Goal: Task Accomplishment & Management: Use online tool/utility

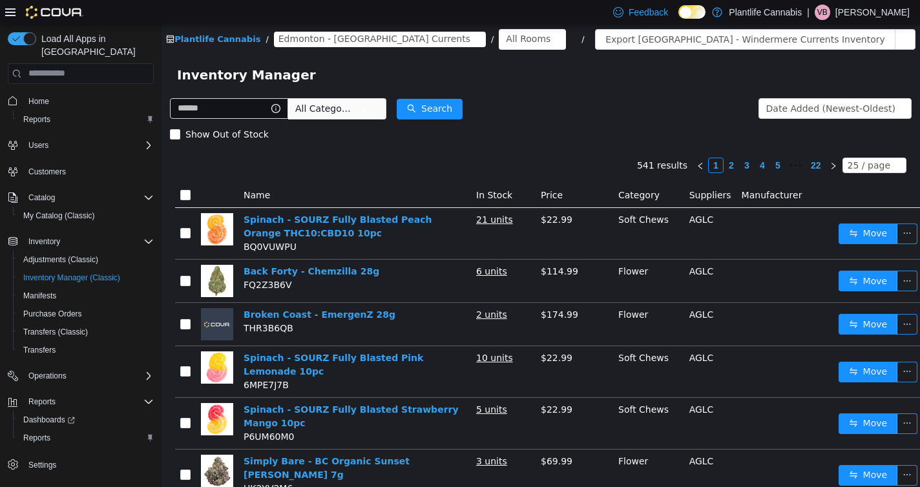
click at [333, 107] on span "All Categories" at bounding box center [324, 107] width 59 height 13
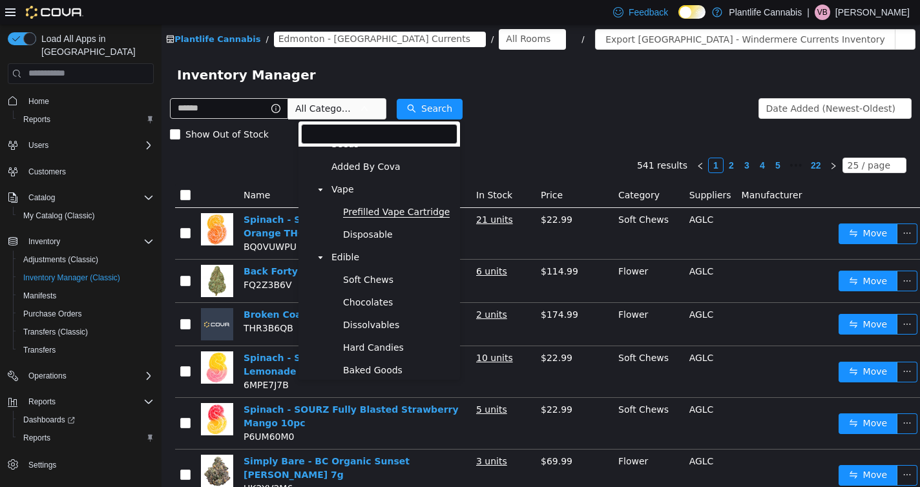
scroll to position [291, 0]
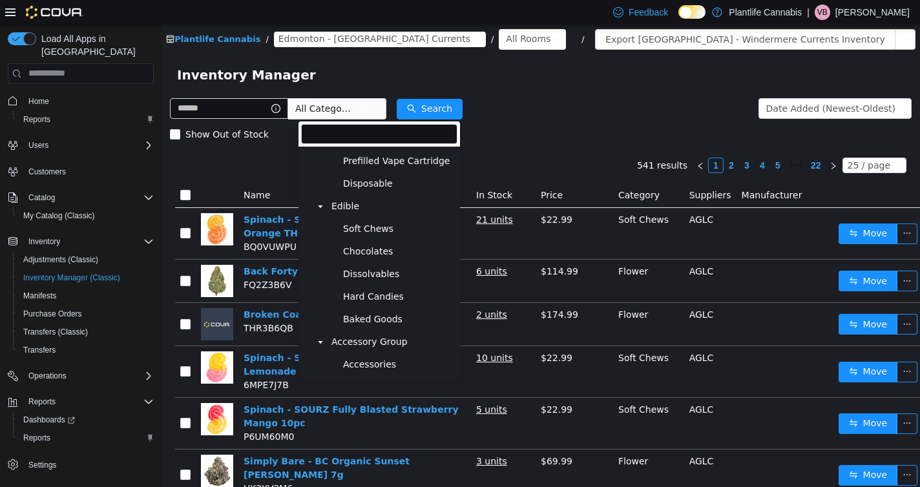
click at [353, 235] on span "Soft Chews" at bounding box center [399, 228] width 118 height 17
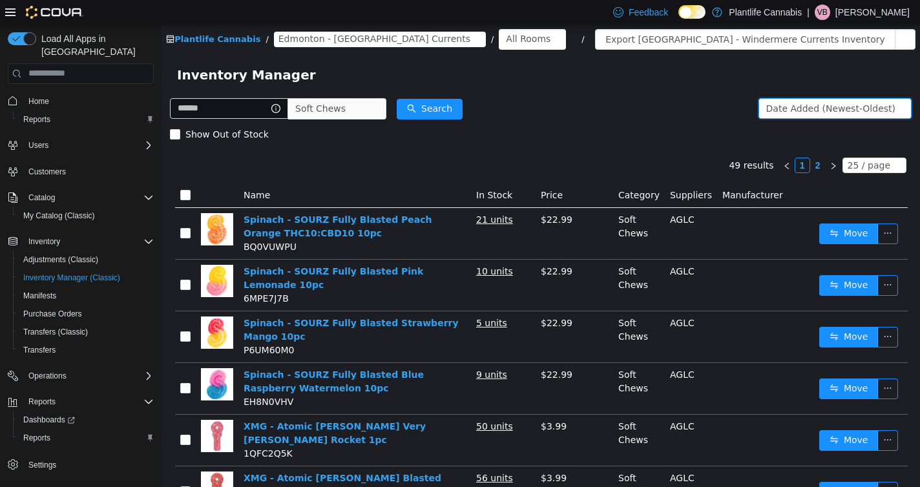
click at [852, 112] on div "Date Added (Newest-Oldest)" at bounding box center [830, 107] width 129 height 19
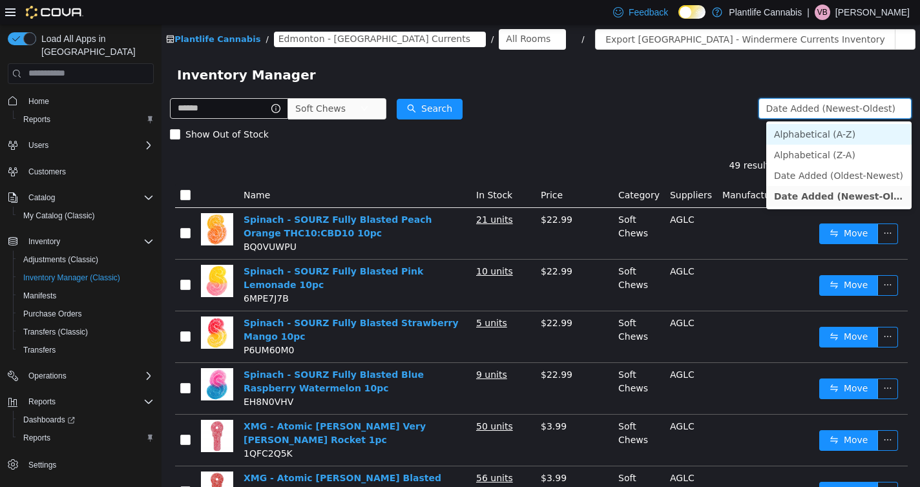
click at [824, 135] on li "Alphabetical (A-Z)" at bounding box center [838, 133] width 145 height 21
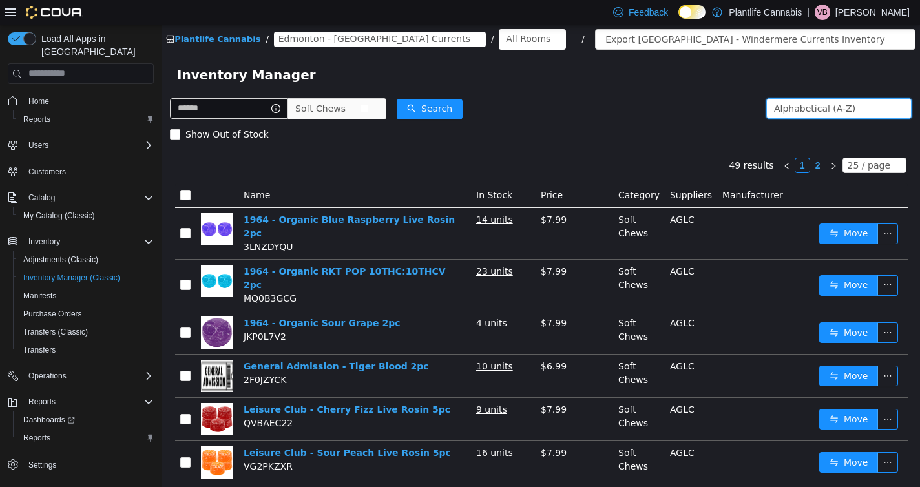
click at [346, 108] on span "Soft Chews" at bounding box center [320, 107] width 50 height 19
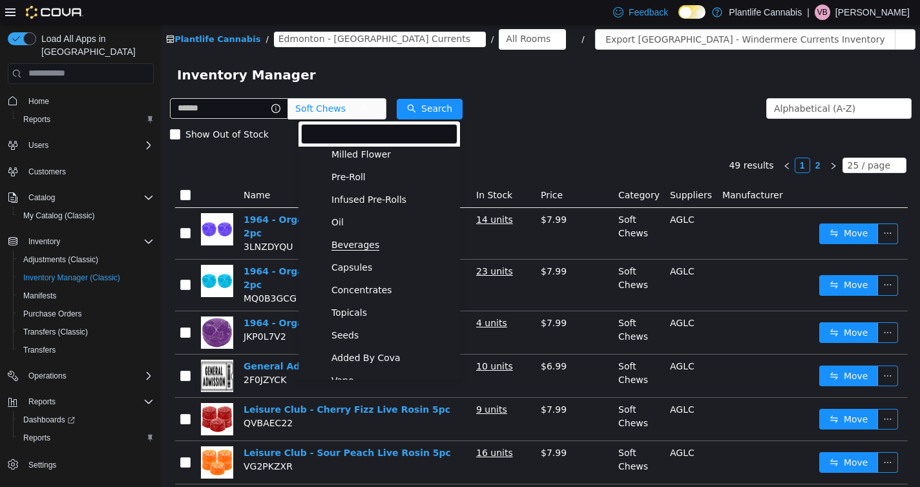
scroll to position [52, 0]
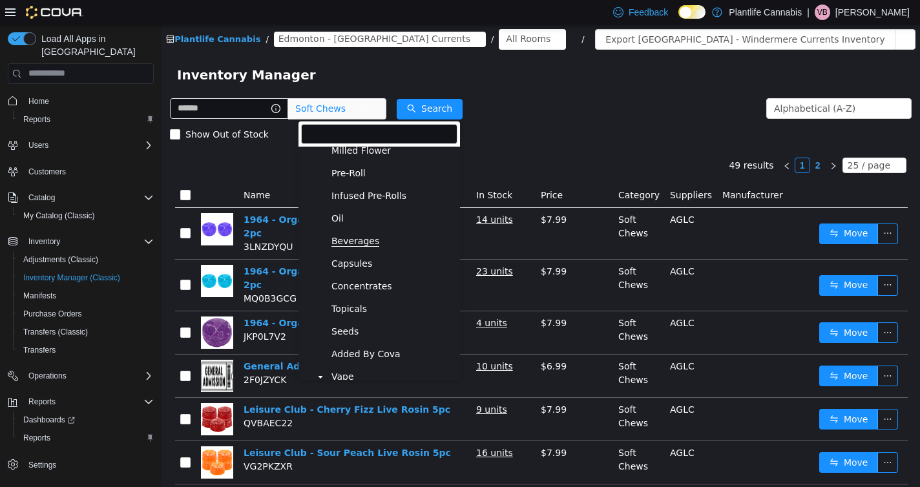
click at [348, 244] on span "Beverages" at bounding box center [355, 240] width 48 height 11
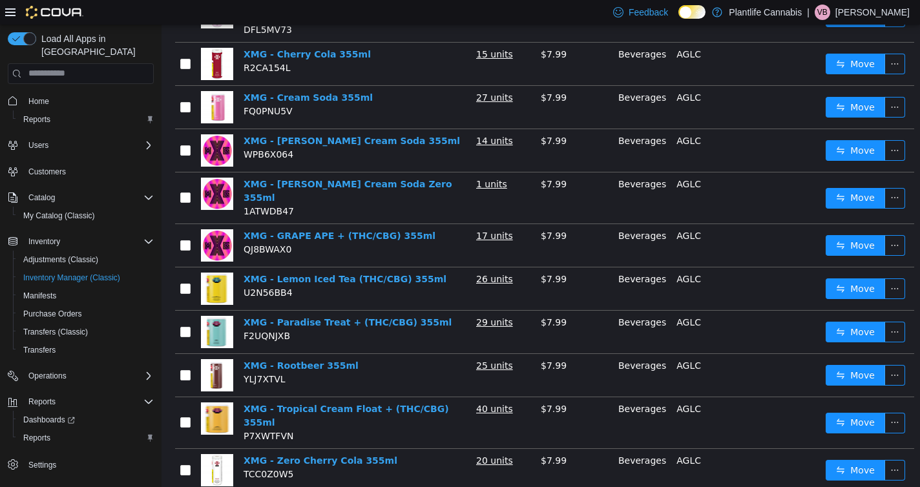
scroll to position [848, 0]
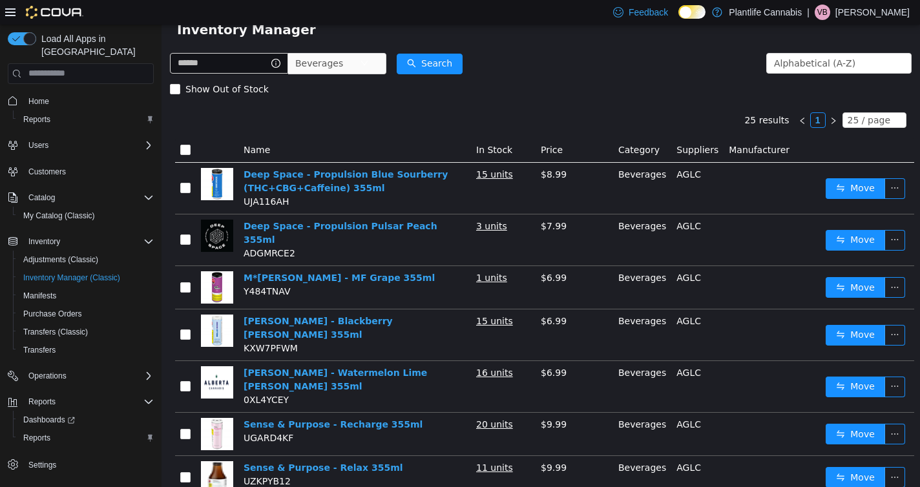
scroll to position [0, 0]
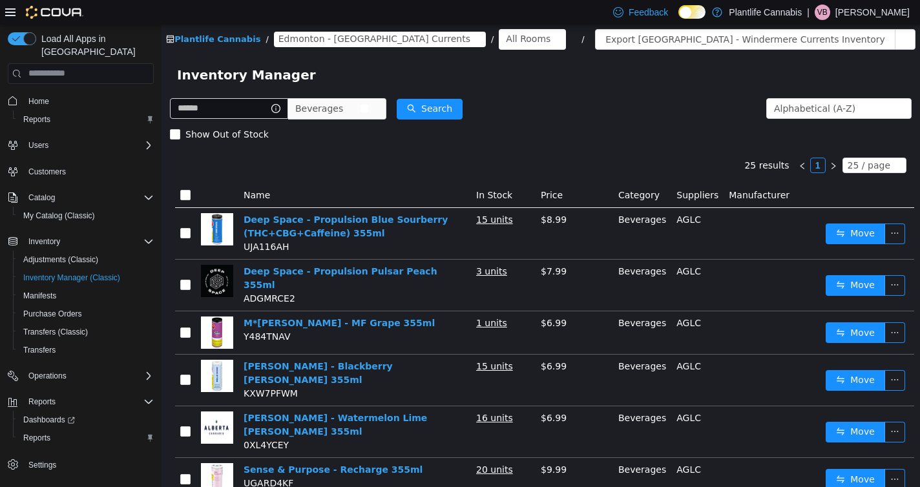
click at [322, 105] on span "Beverages" at bounding box center [319, 107] width 48 height 19
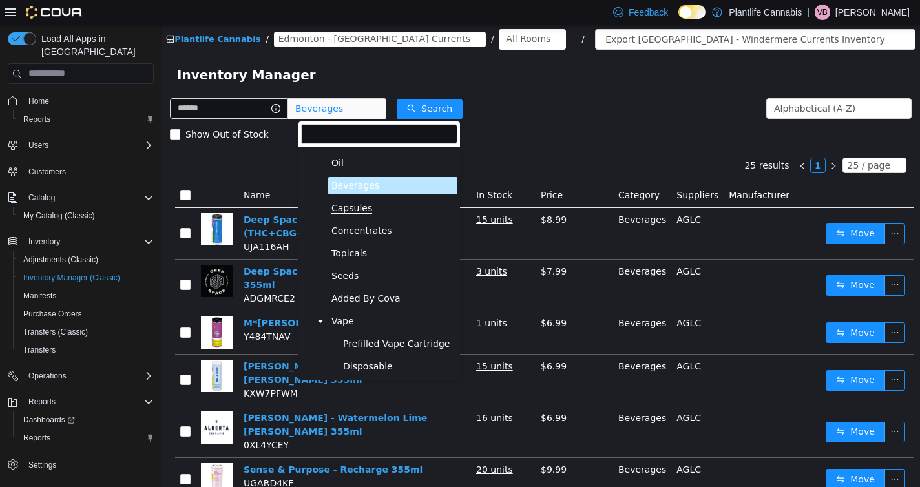
scroll to position [116, 0]
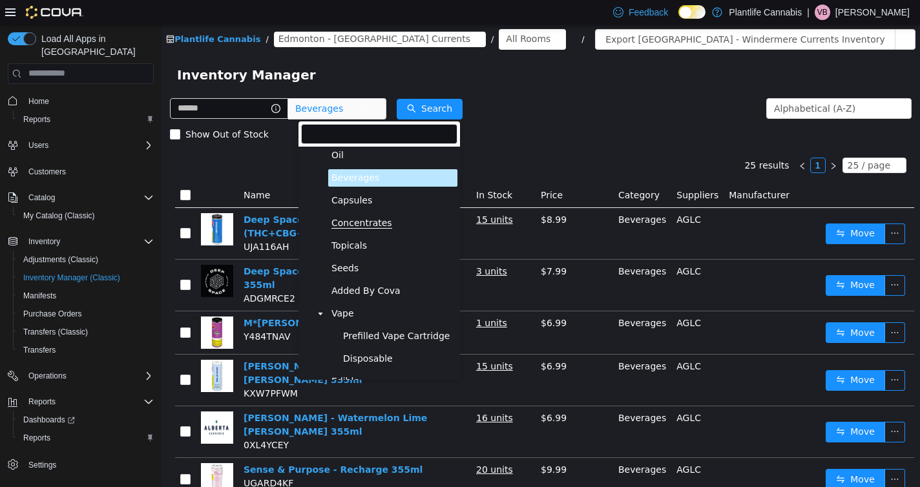
click at [347, 217] on span "Concentrates" at bounding box center [361, 222] width 61 height 11
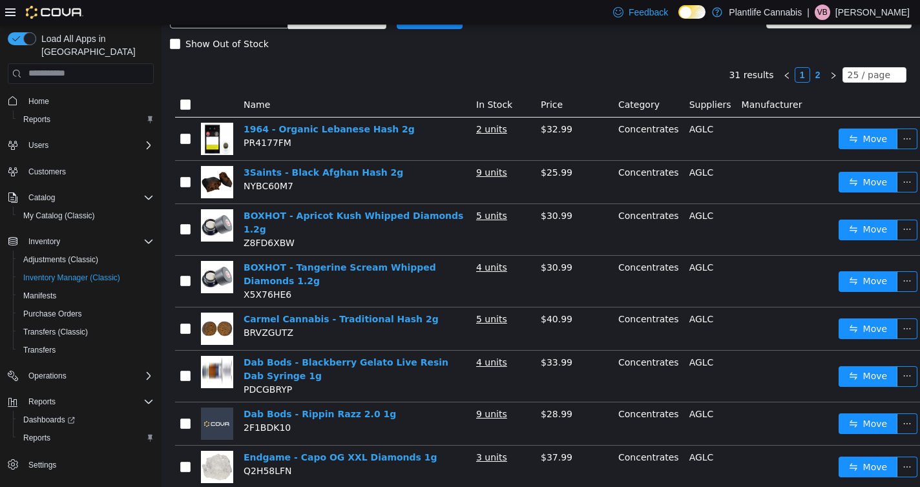
scroll to position [0, 0]
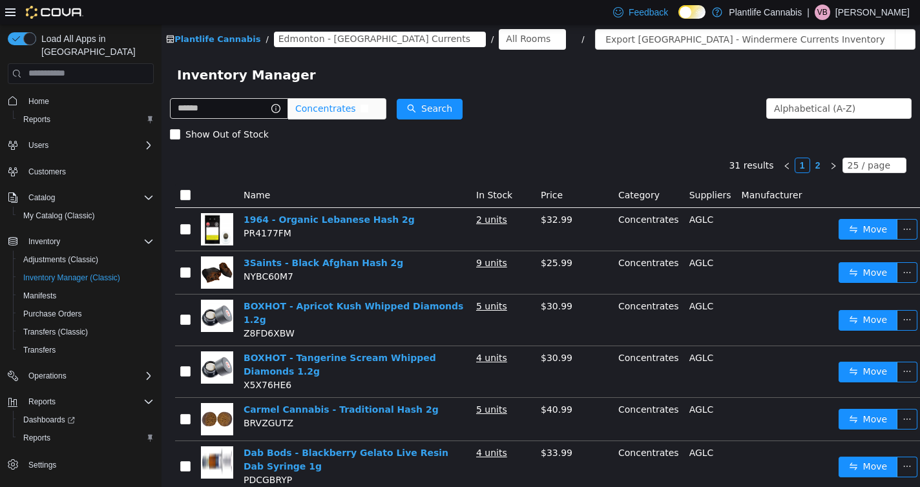
click at [355, 118] on span "Concentrates" at bounding box center [332, 108] width 89 height 21
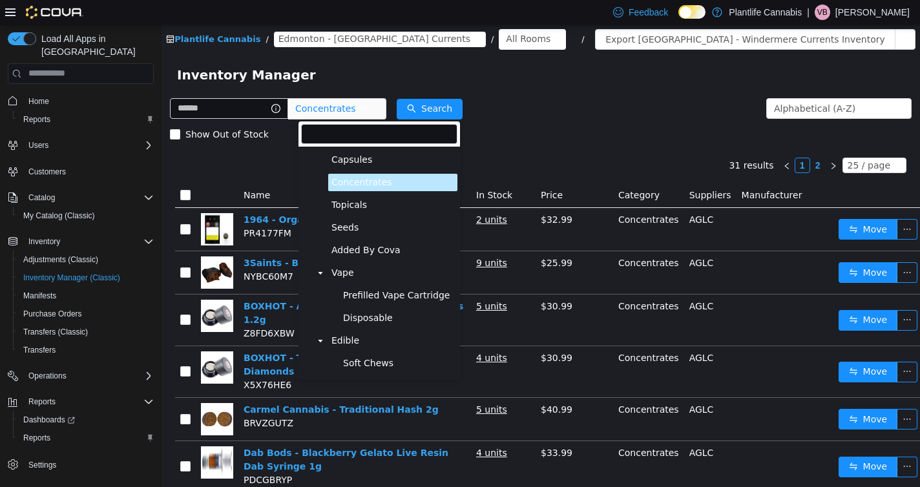
scroll to position [168, 0]
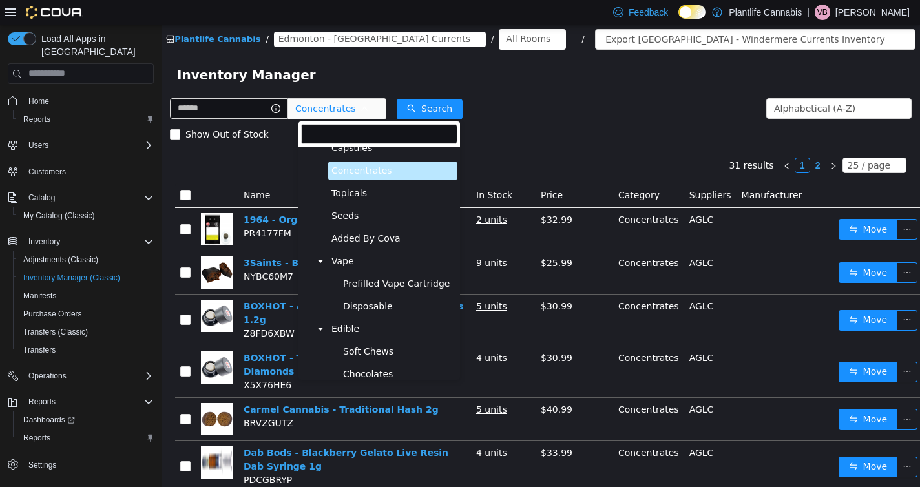
click at [361, 298] on span "Disposable" at bounding box center [399, 305] width 118 height 17
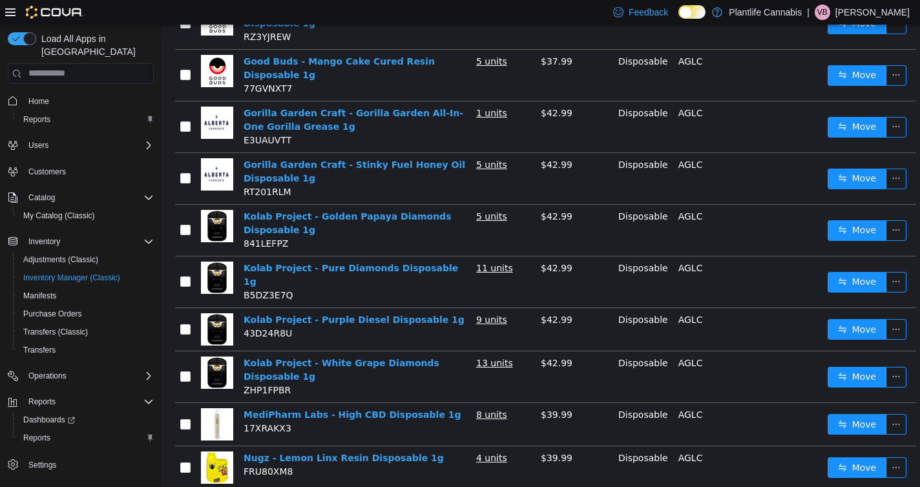
scroll to position [940, 0]
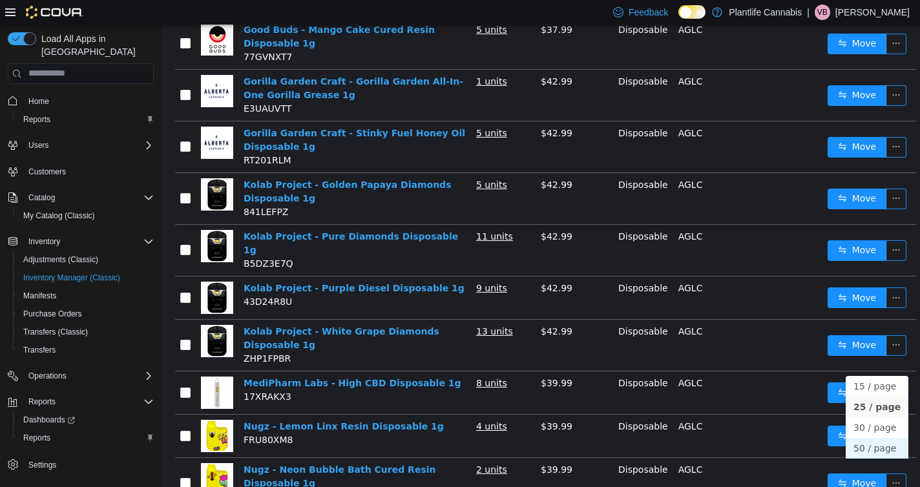
click at [862, 443] on li "50 / page" at bounding box center [877, 447] width 63 height 21
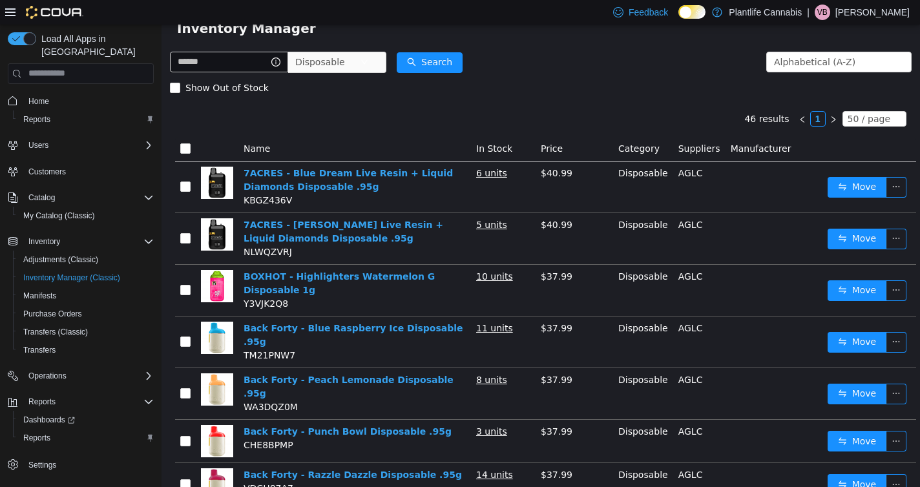
scroll to position [0, 0]
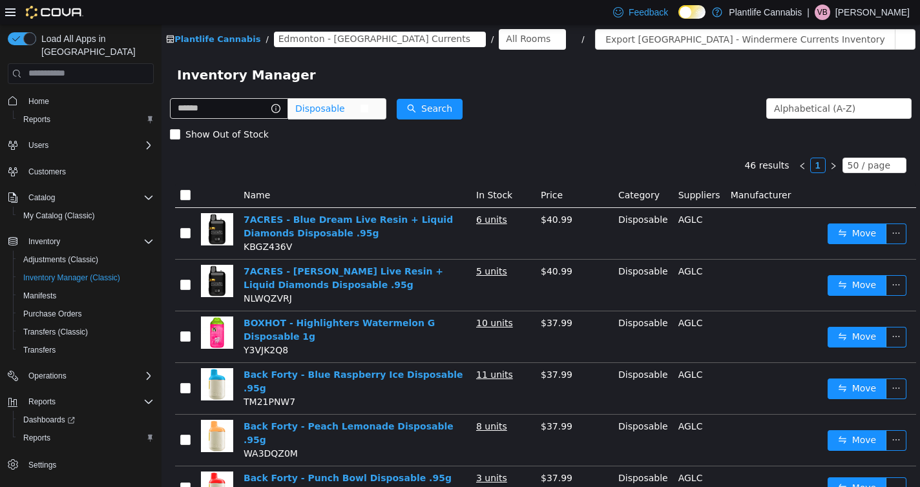
click at [323, 111] on span "Disposable" at bounding box center [320, 107] width 50 height 19
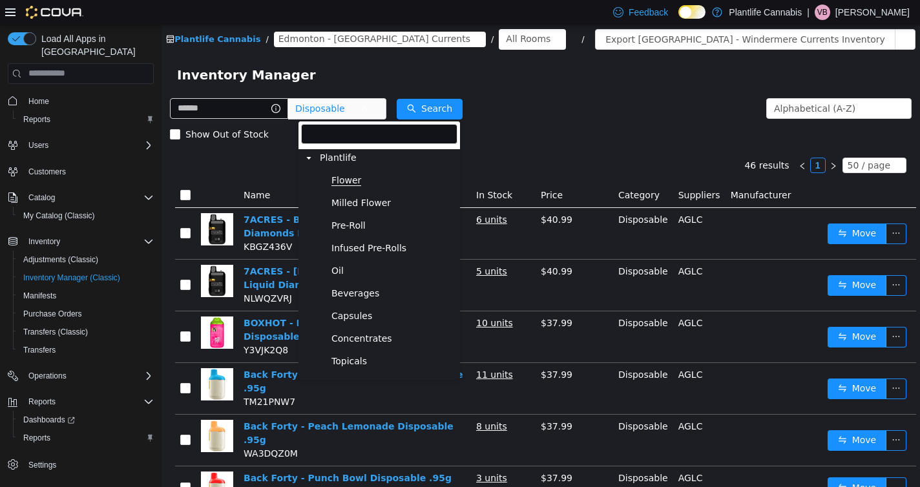
click at [345, 178] on span "Flower" at bounding box center [346, 179] width 30 height 11
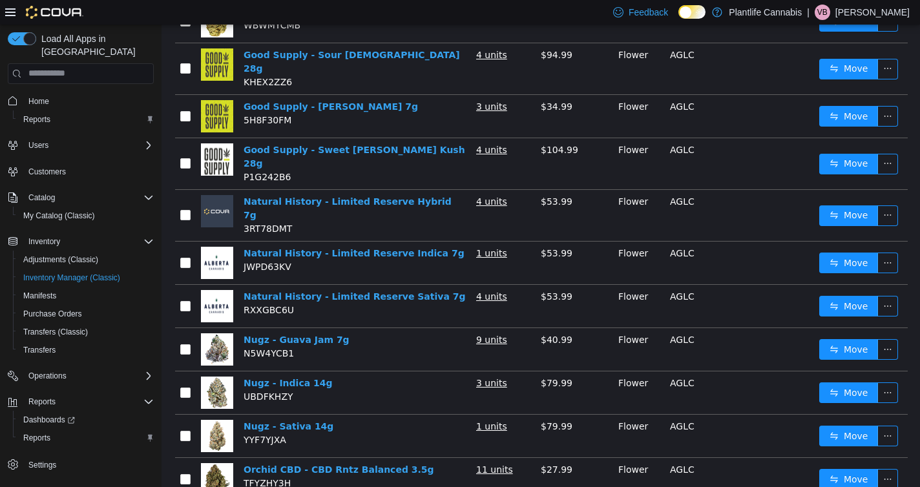
scroll to position [1938, 0]
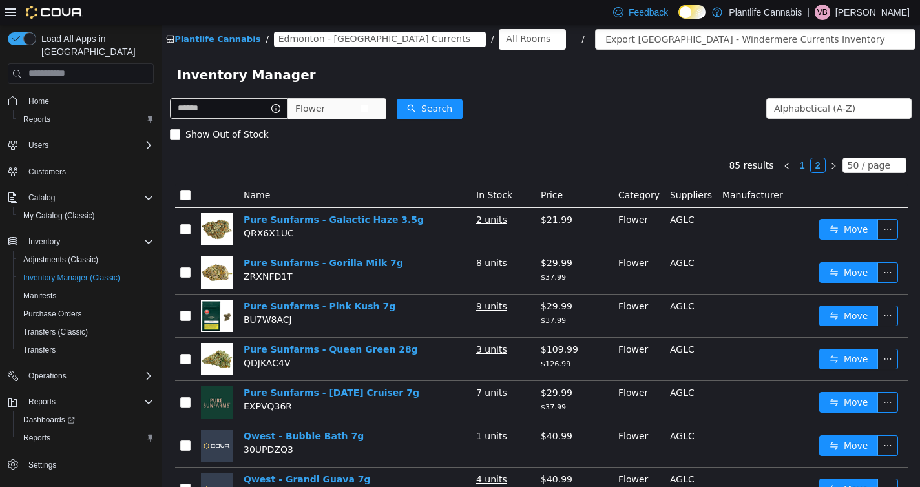
click at [325, 114] on span "Flower" at bounding box center [310, 107] width 30 height 19
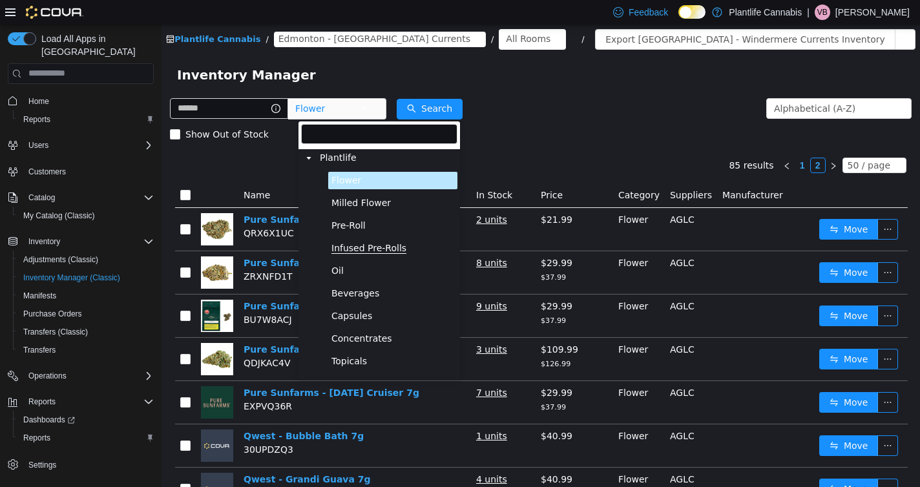
click at [361, 252] on span "Infused Pre-Rolls" at bounding box center [368, 247] width 75 height 11
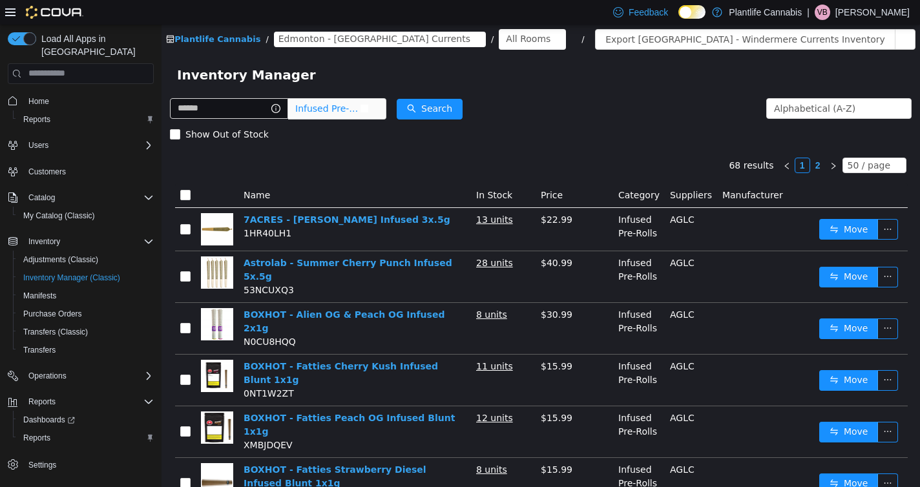
click at [351, 118] on span "Infused Pre-Rolls" at bounding box center [332, 108] width 89 height 21
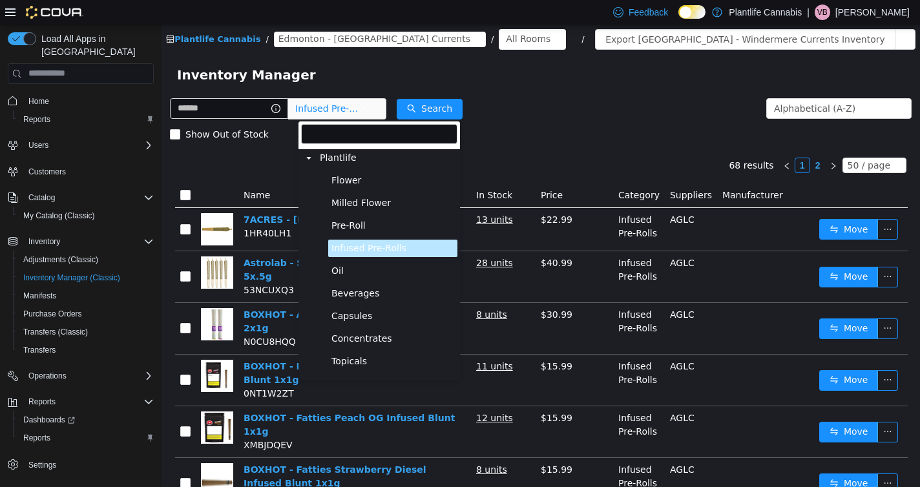
click at [340, 277] on span "Oil" at bounding box center [392, 270] width 129 height 17
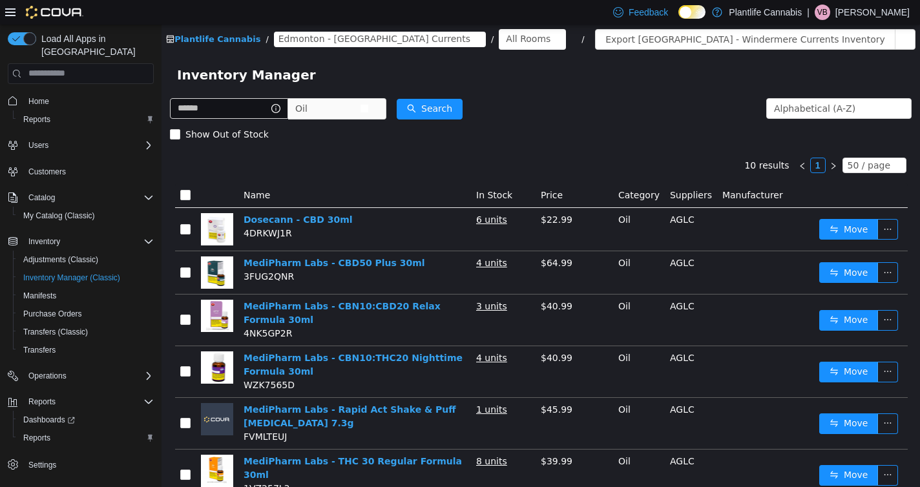
click at [326, 110] on span "Oil" at bounding box center [327, 107] width 65 height 19
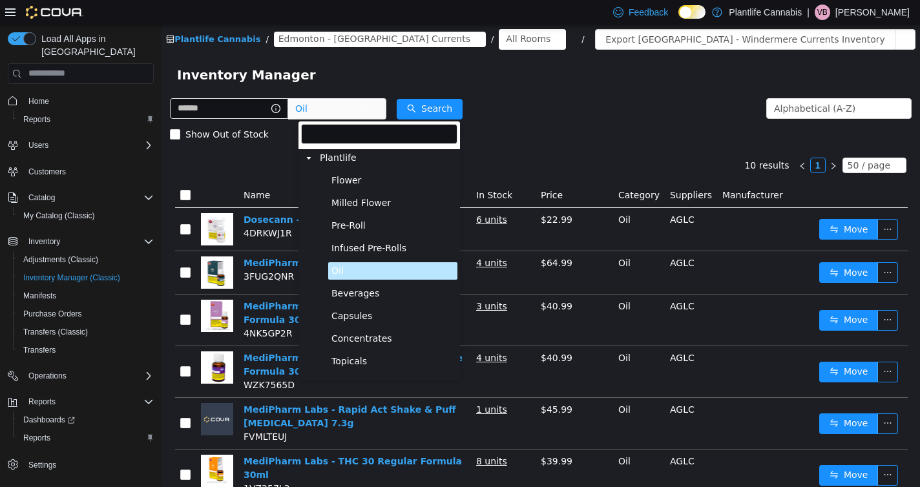
click at [340, 225] on span "Pre-Roll" at bounding box center [348, 225] width 34 height 11
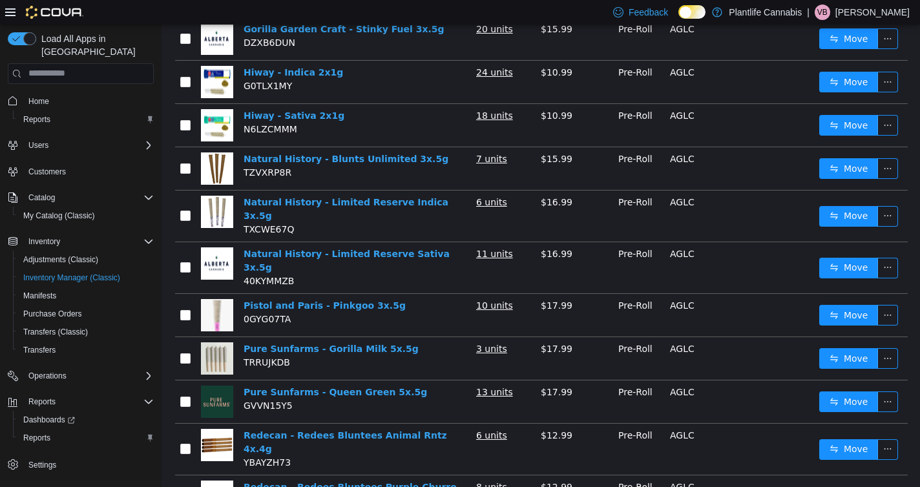
scroll to position [1947, 0]
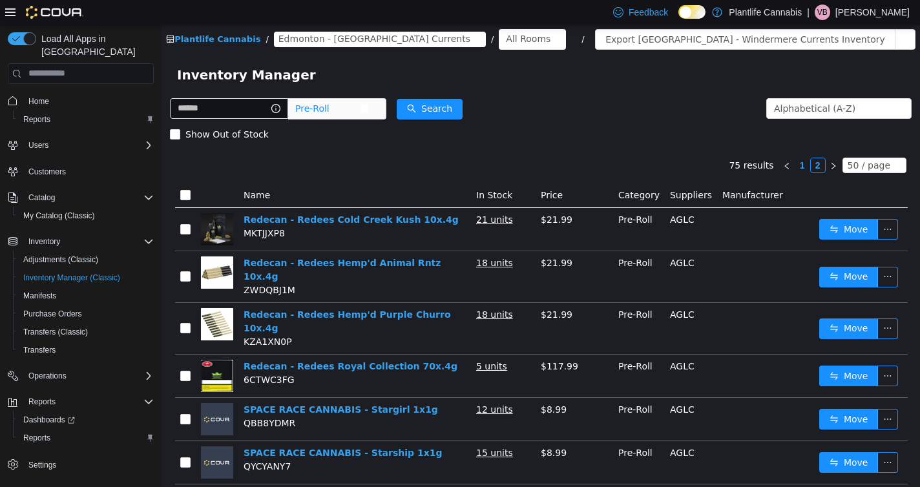
click at [351, 100] on span "Pre-Roll" at bounding box center [327, 107] width 65 height 19
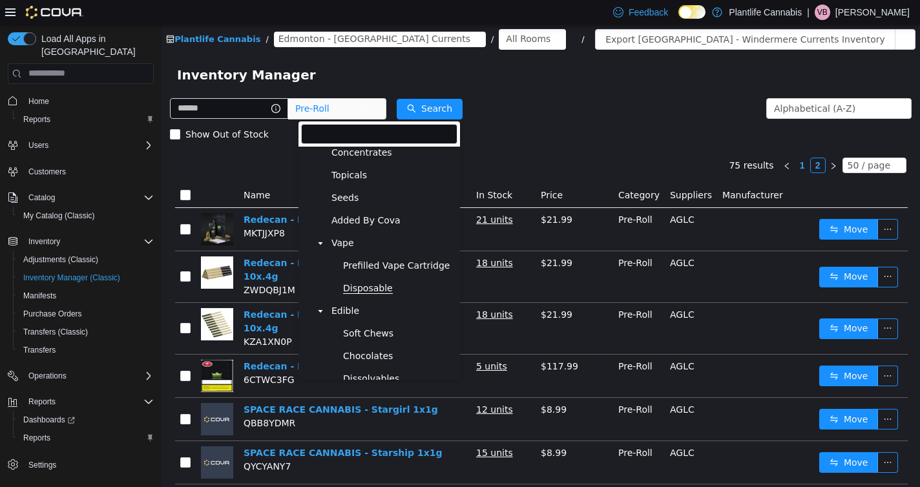
scroll to position [187, 0]
click at [373, 267] on span "Prefilled Vape Cartridge" at bounding box center [396, 264] width 107 height 11
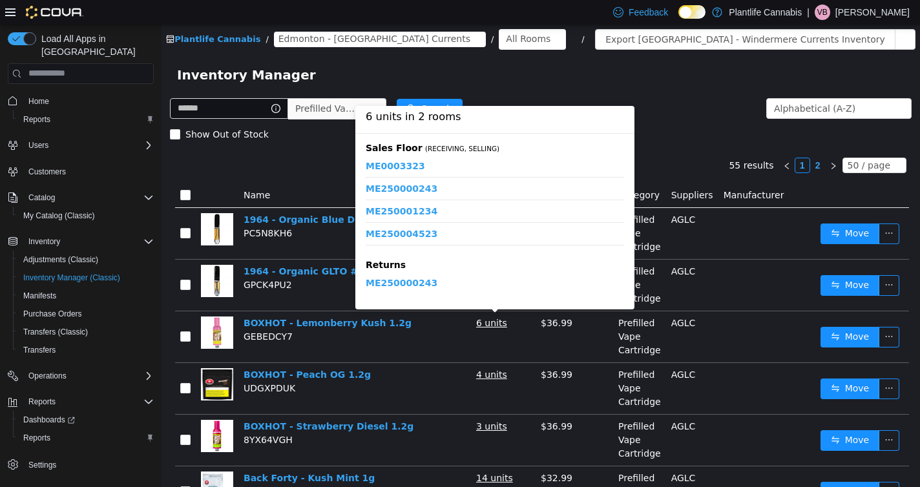
click at [503, 328] on u "6 units" at bounding box center [491, 322] width 31 height 10
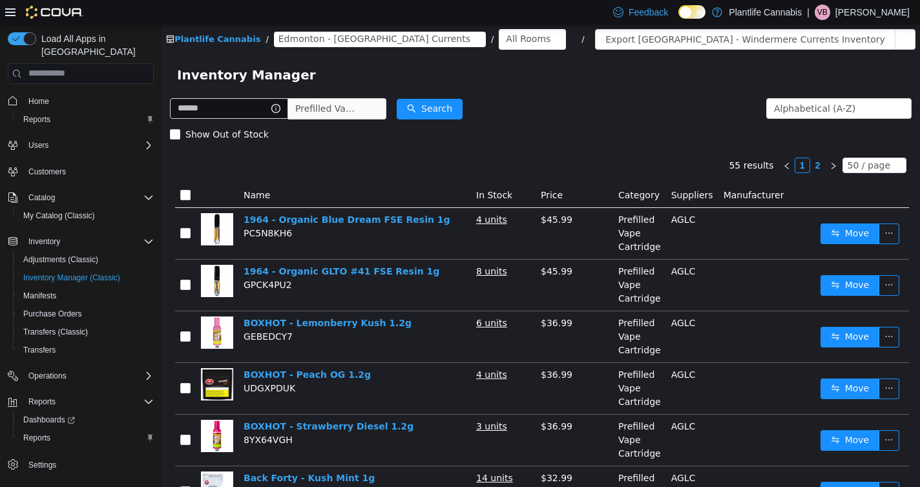
click at [335, 123] on div "Show Out of Stock" at bounding box center [541, 134] width 742 height 26
click at [332, 110] on span "Prefilled Vape Cartridge" at bounding box center [327, 107] width 65 height 19
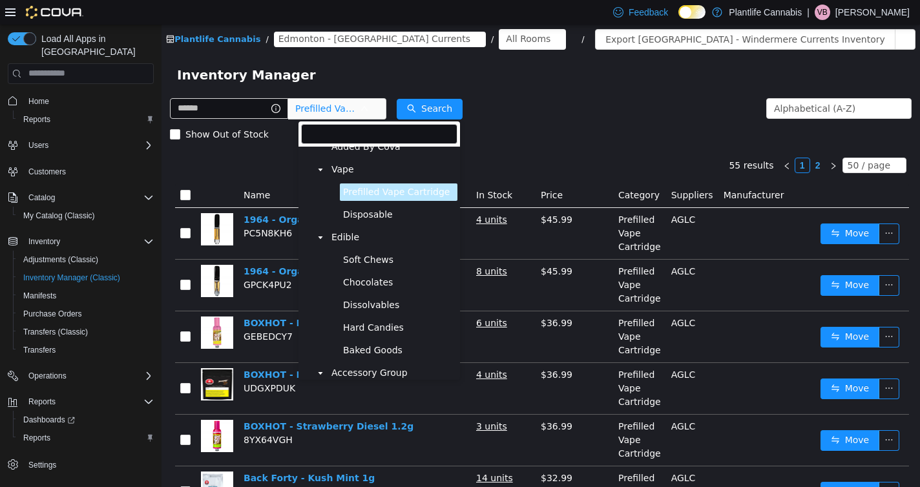
scroll to position [289, 0]
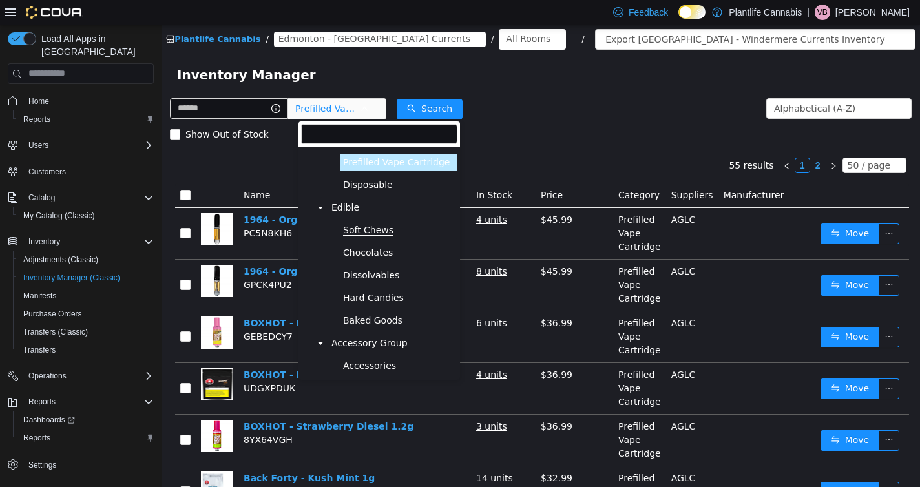
click at [366, 231] on span "Soft Chews" at bounding box center [368, 229] width 50 height 11
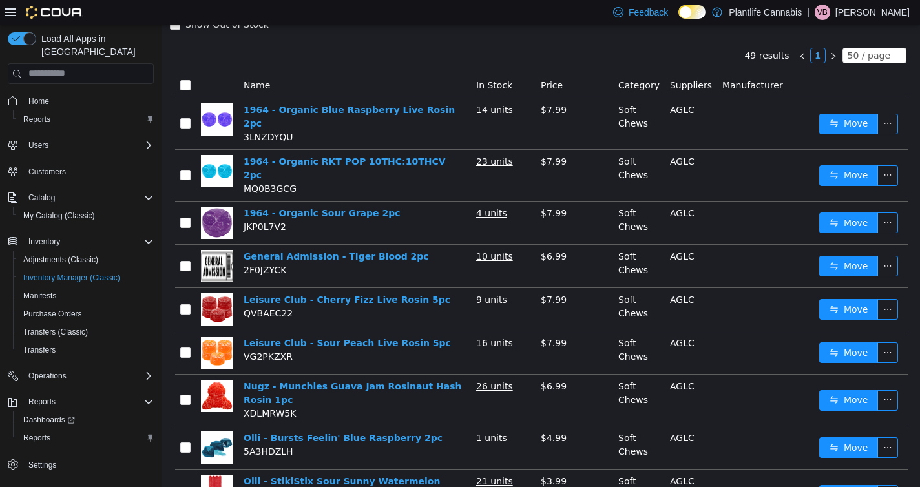
scroll to position [0, 0]
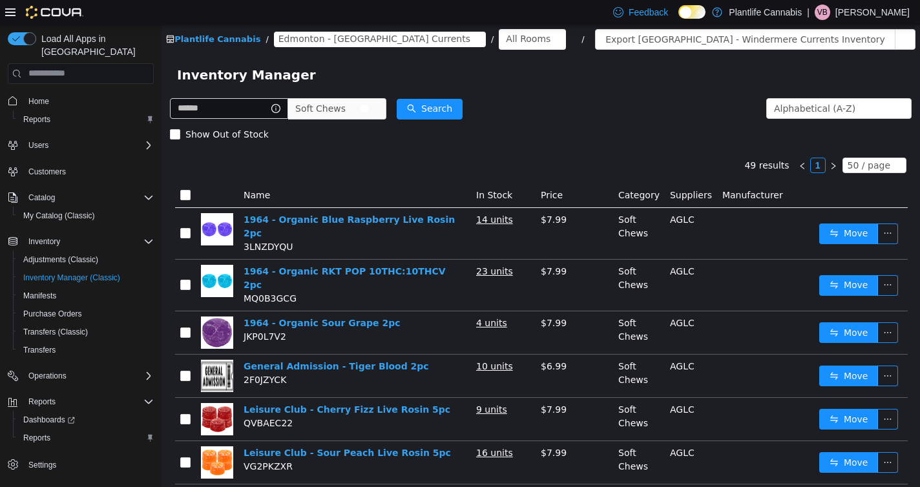
click at [346, 110] on span "Soft Chews" at bounding box center [320, 107] width 50 height 19
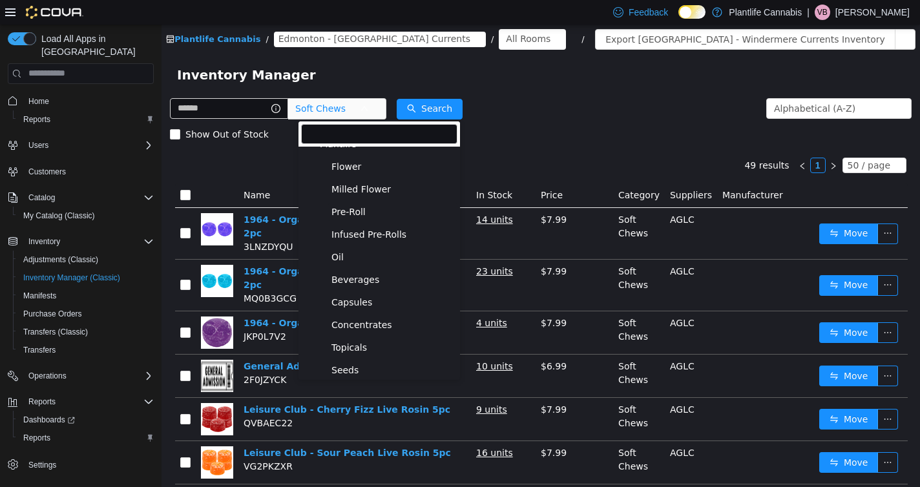
scroll to position [15, 0]
click at [341, 274] on span "Beverages" at bounding box center [355, 278] width 48 height 11
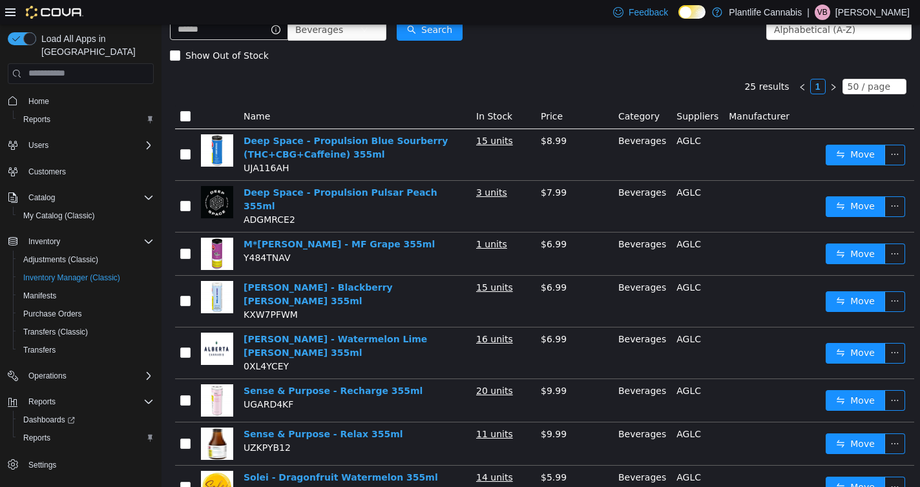
scroll to position [0, 0]
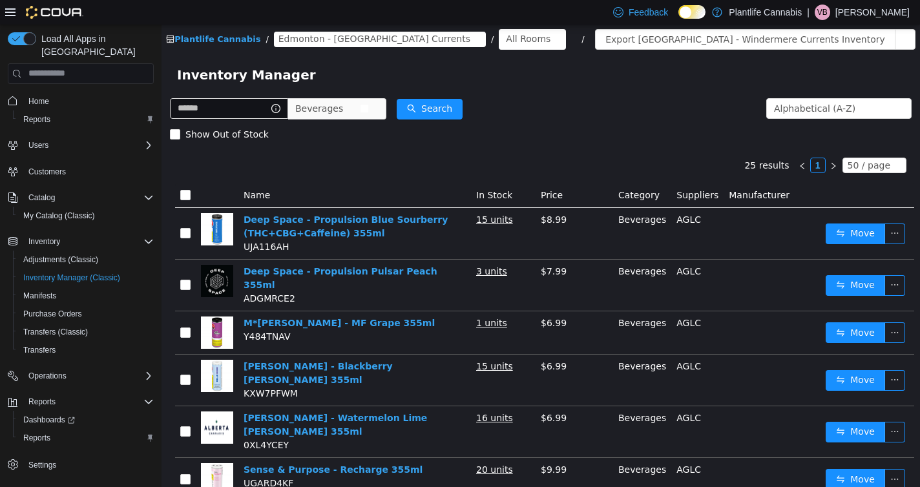
click at [335, 100] on span "Beverages" at bounding box center [319, 107] width 48 height 19
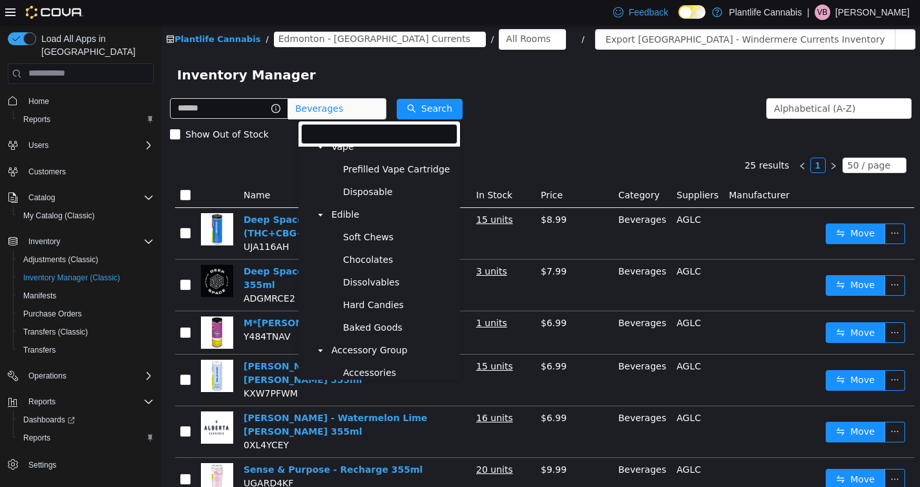
scroll to position [291, 0]
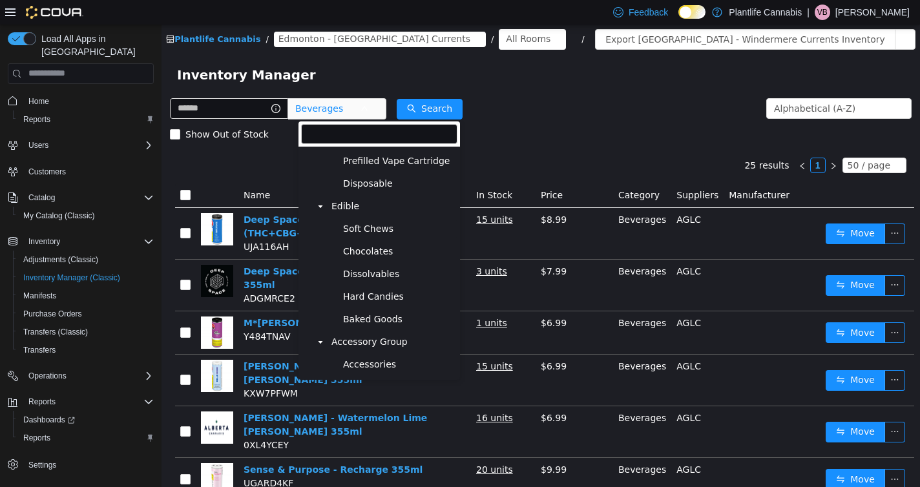
click at [354, 235] on span "Soft Chews" at bounding box center [399, 228] width 118 height 17
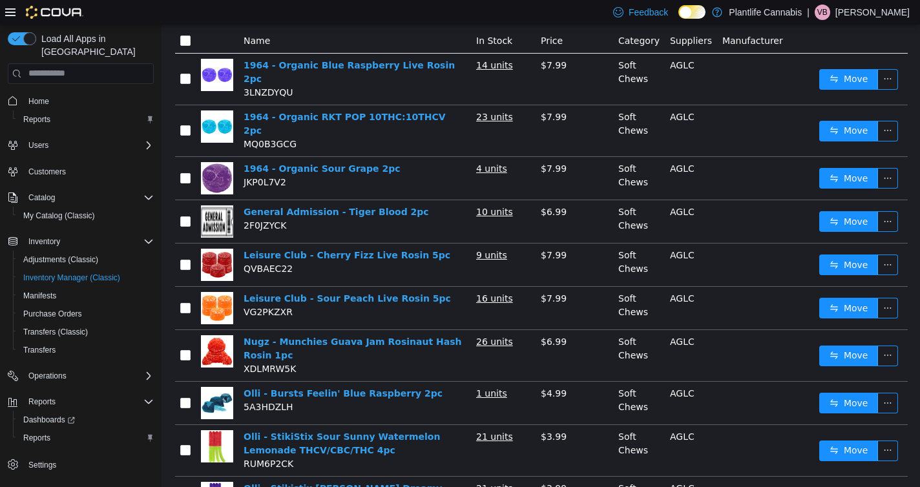
scroll to position [0, 0]
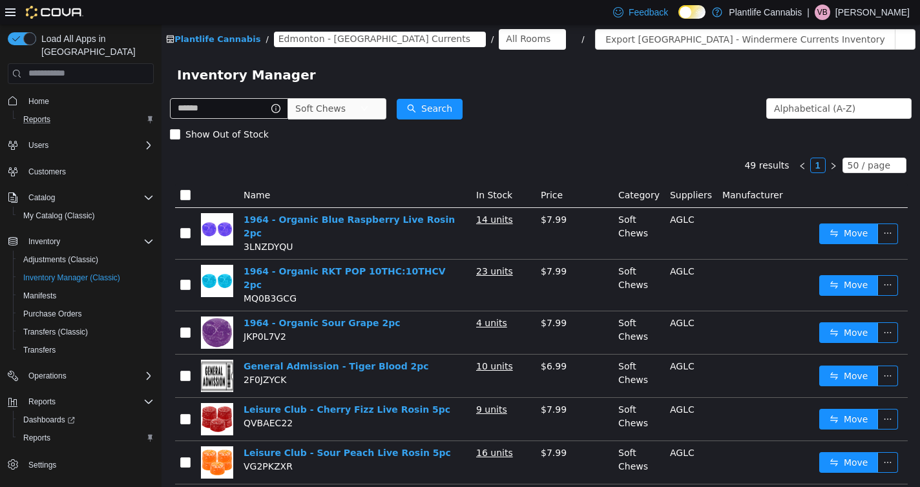
click at [73, 112] on div "Reports" at bounding box center [86, 120] width 136 height 16
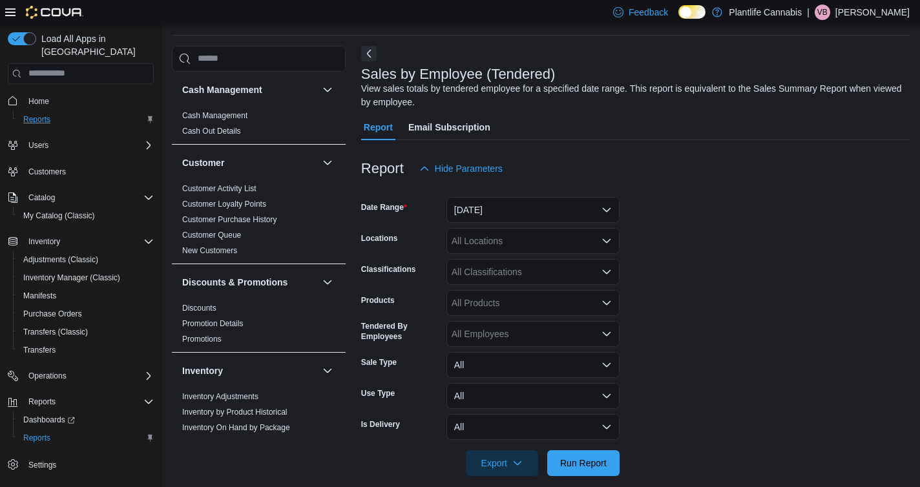
scroll to position [43, 0]
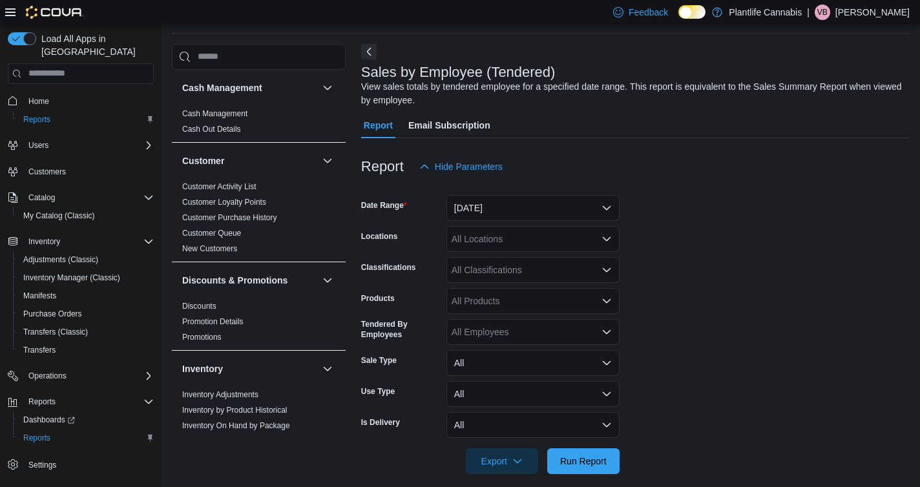
click at [497, 236] on div "All Locations" at bounding box center [532, 239] width 173 height 26
type input "****"
click at [501, 264] on span "Edmonton - [GEOGRAPHIC_DATA] Currents" at bounding box center [571, 261] width 181 height 13
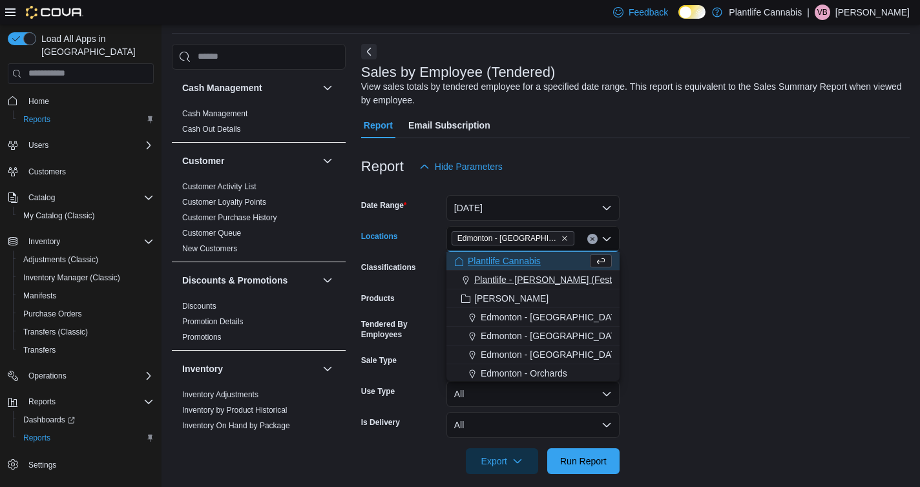
click at [618, 277] on button "Plantlife - [PERSON_NAME] (Festival)" at bounding box center [532, 280] width 173 height 19
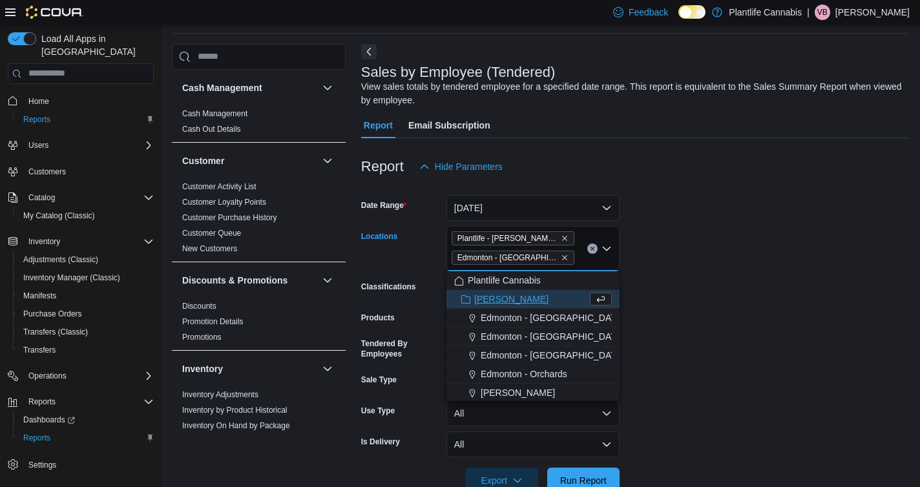
click at [592, 249] on icon "Clear input" at bounding box center [592, 248] width 3 height 3
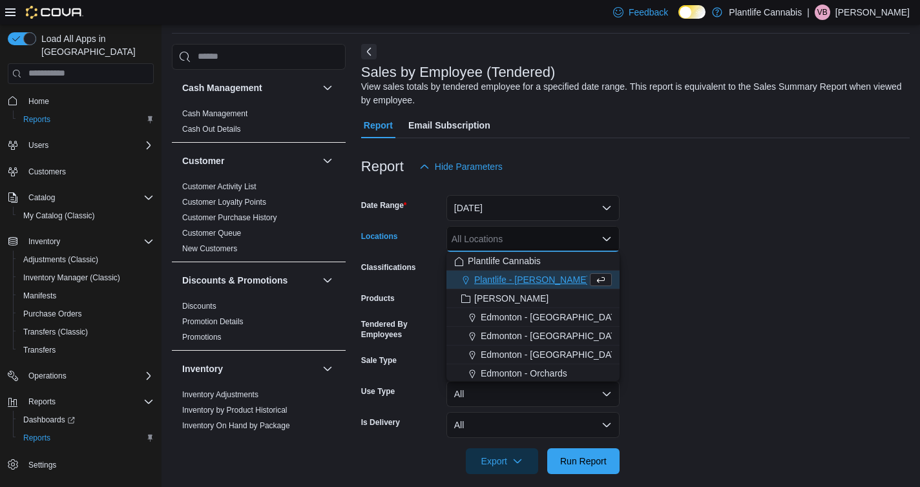
click at [556, 240] on div "All Locations Combo box. Selected. Combo box input. All Locations. Type some te…" at bounding box center [532, 239] width 173 height 26
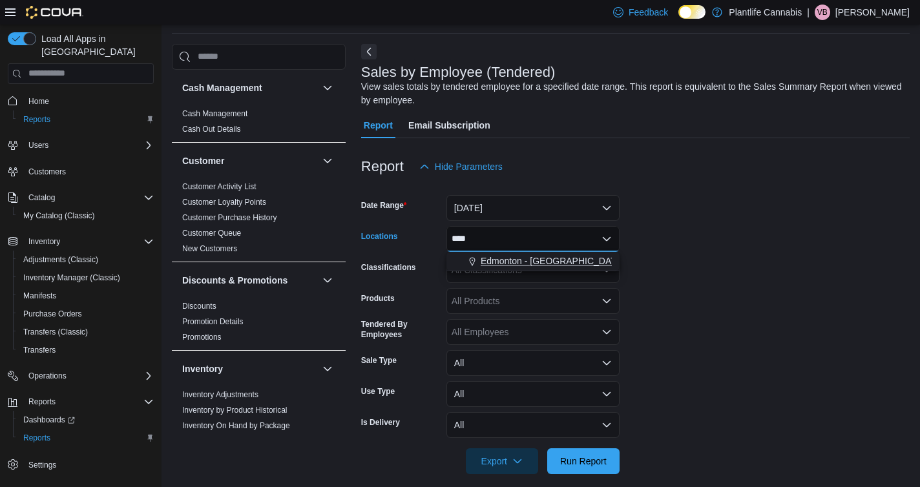
type input "****"
click at [556, 262] on span "Edmonton - [GEOGRAPHIC_DATA] Currents" at bounding box center [571, 261] width 181 height 13
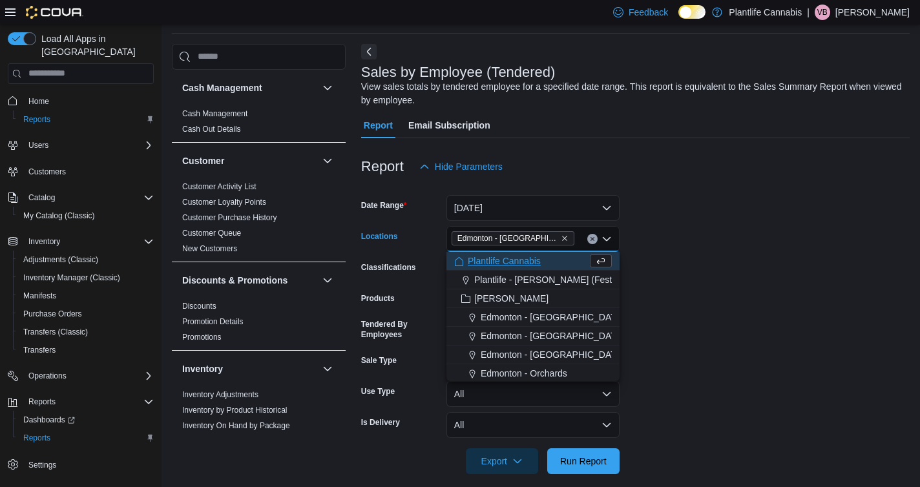
click at [662, 262] on form "Date Range [DATE] Locations [GEOGRAPHIC_DATA] - [GEOGRAPHIC_DATA] Currents Comb…" at bounding box center [635, 327] width 549 height 295
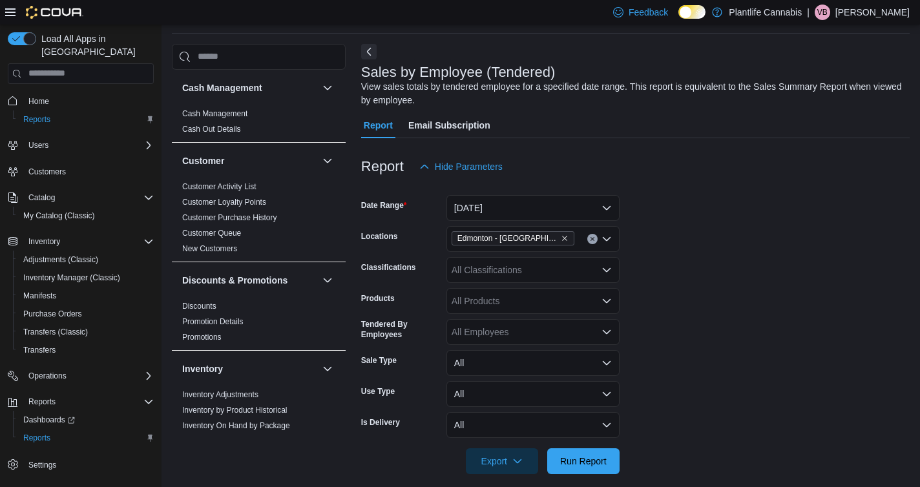
scroll to position [56, 0]
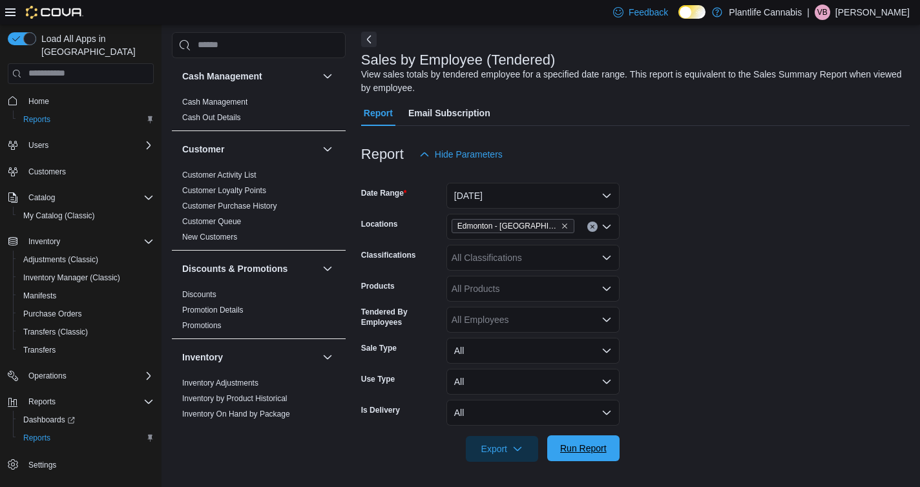
click at [563, 446] on span "Run Report" at bounding box center [583, 448] width 47 height 13
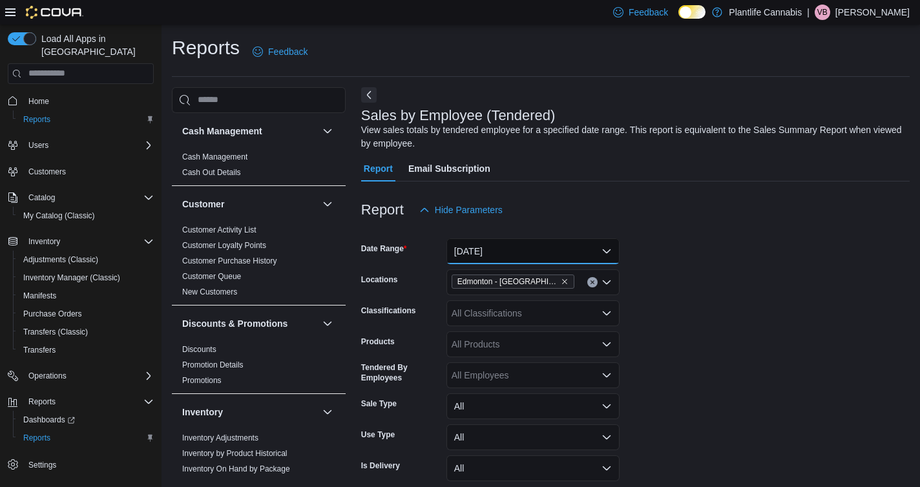
click at [511, 249] on button "[DATE]" at bounding box center [532, 251] width 173 height 26
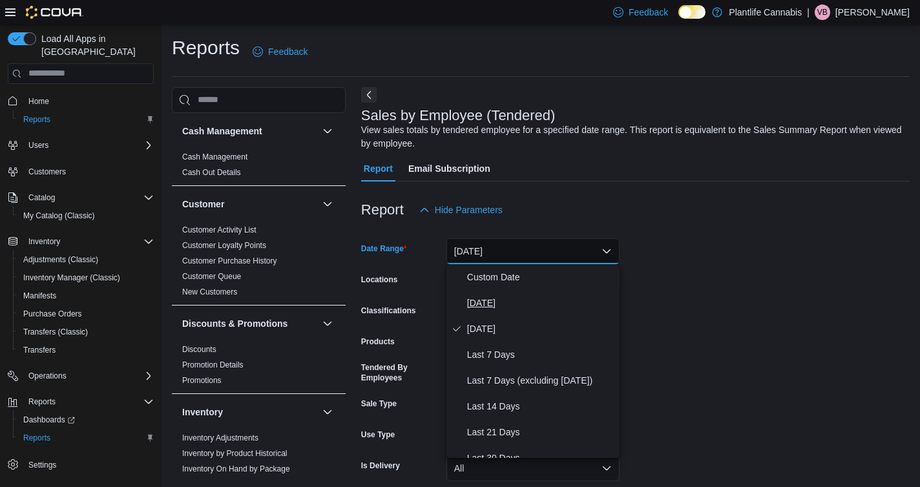
scroll to position [8, 0]
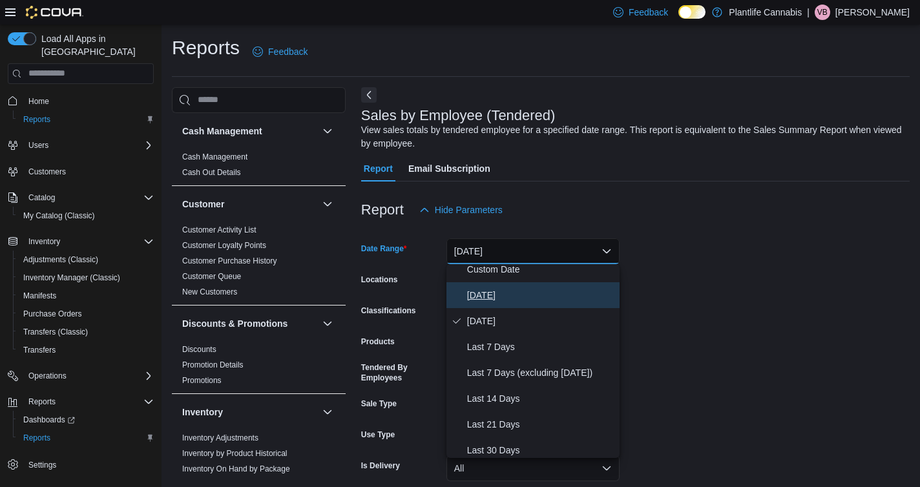
click at [563, 294] on span "[DATE]" at bounding box center [540, 296] width 147 height 16
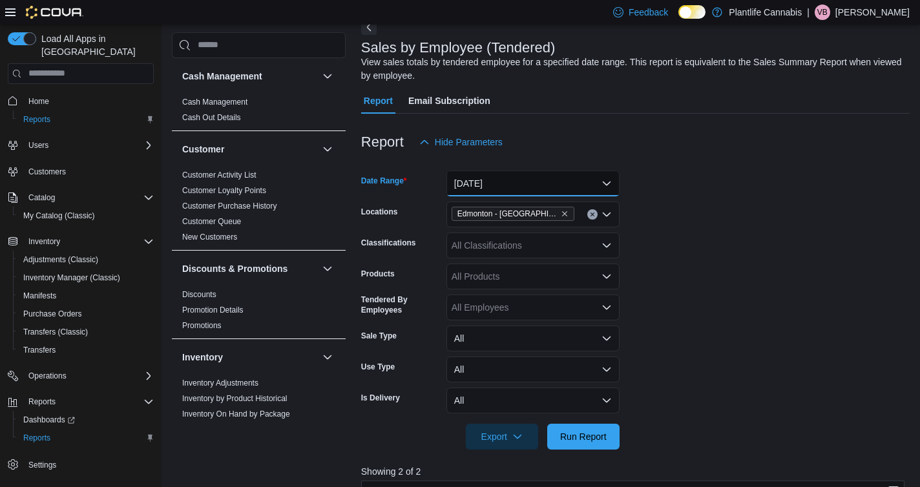
scroll to position [90, 0]
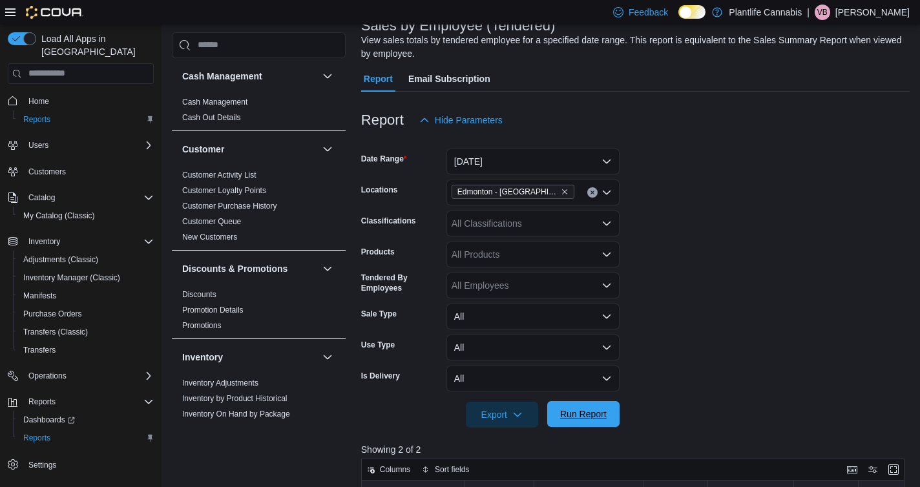
click at [589, 406] on span "Run Report" at bounding box center [583, 414] width 57 height 26
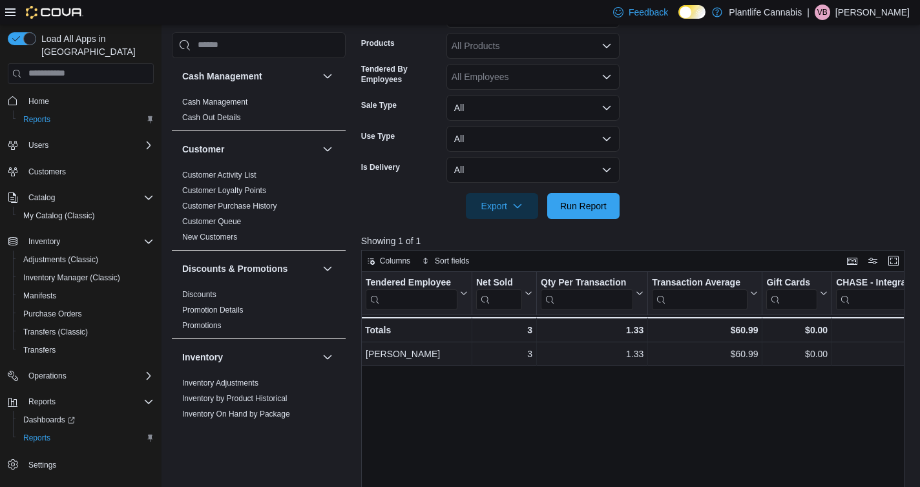
scroll to position [301, 0]
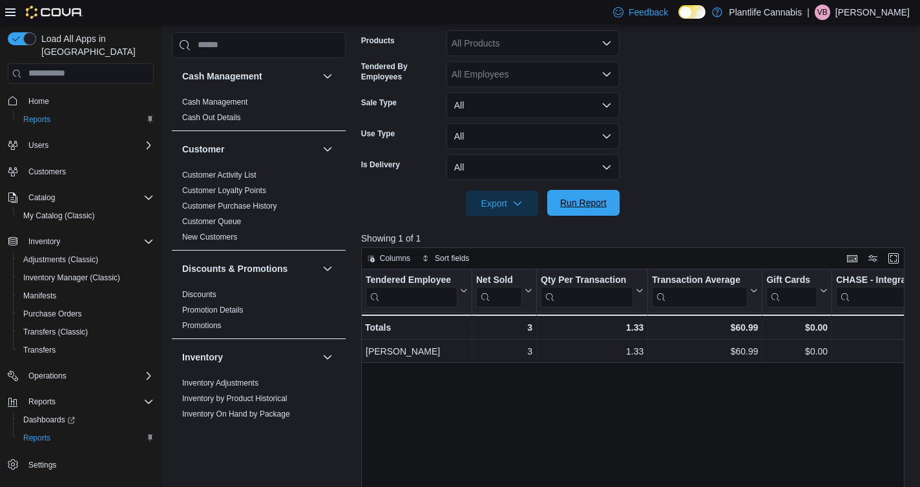
click at [601, 205] on span "Run Report" at bounding box center [583, 202] width 47 height 13
click at [612, 207] on button "Run Report" at bounding box center [583, 203] width 72 height 26
